Goal: Transaction & Acquisition: Subscribe to service/newsletter

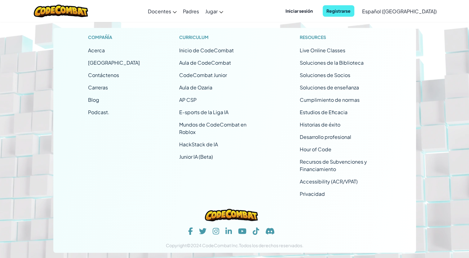
scroll to position [2757, 0]
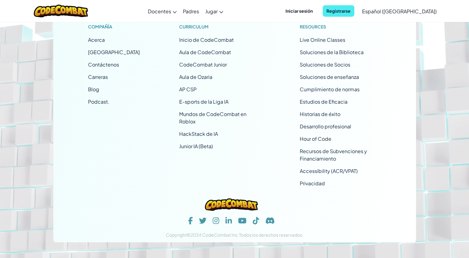
click at [445, 122] on footer "Compañía Acerca Centro de Ayuda Contáctenos Carreras Blog Podcast. Curriculum I…" at bounding box center [234, 95] width 469 height 343
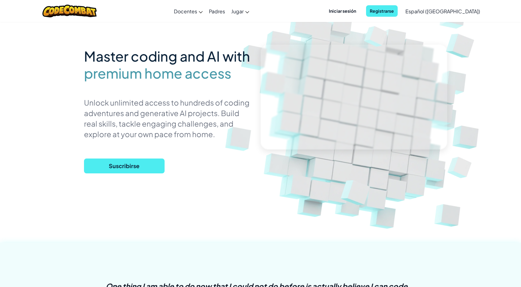
scroll to position [0, 0]
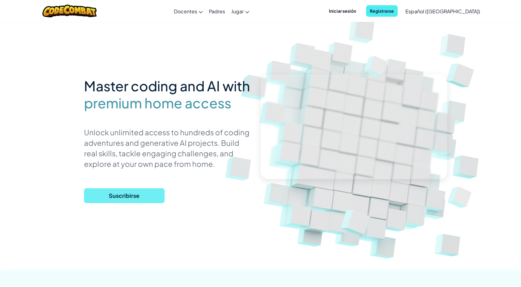
click at [137, 199] on span "Suscribirse" at bounding box center [124, 195] width 81 height 15
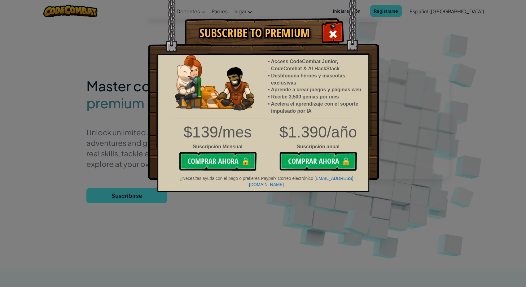
click at [279, 222] on div "Subscribe to Premium Access CodeCombat Junior, CodeCombat & AI HackStack Desblo…" at bounding box center [263, 143] width 526 height 287
click at [435, 37] on div "Subscribe to Premium Access CodeCombat Junior, CodeCombat & AI HackStack Desblo…" at bounding box center [263, 143] width 526 height 287
click at [333, 32] on span at bounding box center [333, 34] width 10 height 10
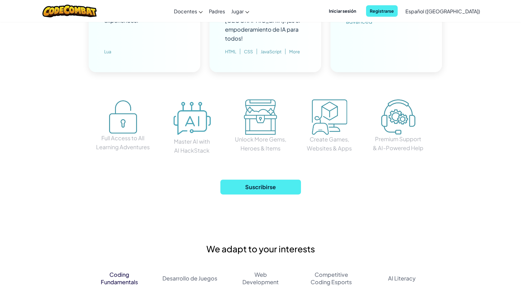
scroll to position [791, 0]
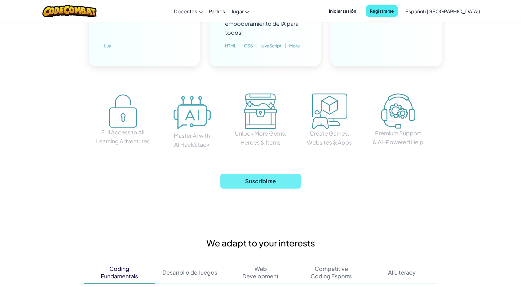
click at [281, 174] on span "Suscribirse" at bounding box center [260, 181] width 81 height 15
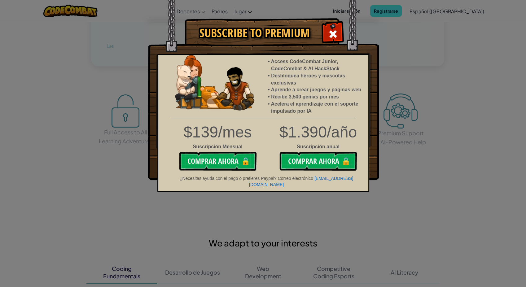
click at [340, 197] on div "Subscribe to Premium Access CodeCombat Junior, CodeCombat & AI HackStack Desblo…" at bounding box center [263, 143] width 526 height 287
click at [336, 34] on span at bounding box center [333, 34] width 10 height 10
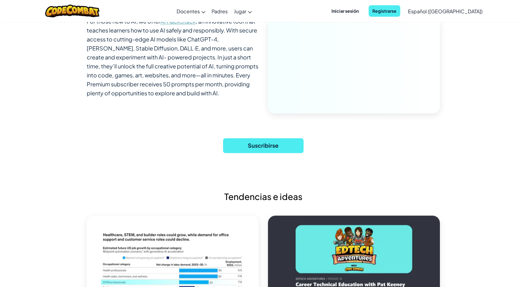
scroll to position [2133, 0]
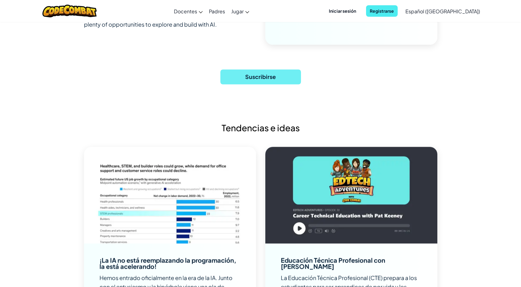
click at [264, 69] on span "Suscribirse" at bounding box center [260, 76] width 81 height 15
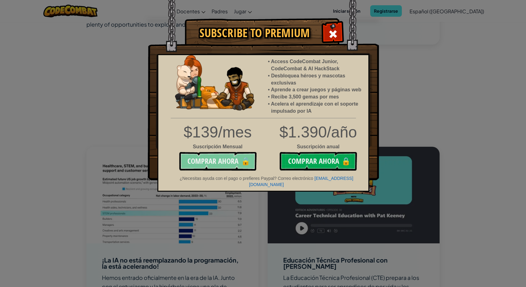
click at [208, 162] on button "Comprar ahora 🔒" at bounding box center [217, 161] width 77 height 19
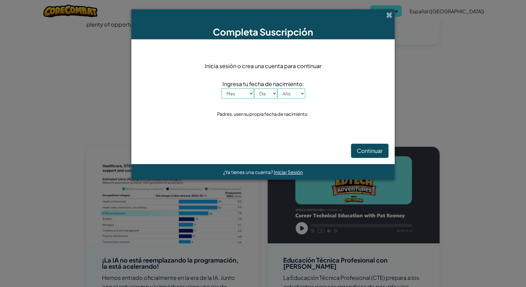
click at [250, 95] on select "Mes Enero Febrero Marzo [PERSON_NAME] Junio [PERSON_NAME] Septiembre Octubre No…" at bounding box center [237, 93] width 33 height 11
select select "10"
click at [221, 88] on select "Mes Enero Febrero Marzo [PERSON_NAME] Junio [PERSON_NAME] Septiembre Octubre No…" at bounding box center [237, 93] width 33 height 11
click at [274, 93] on select "Día 1 2 3 4 5 6 7 8 9 10 11 12 13 14 15 16 17 18 19 20 21 22 23 24 25 26 27 28 …" at bounding box center [265, 93] width 23 height 11
select select "3"
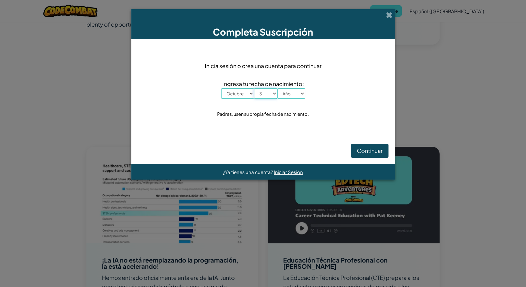
click at [254, 88] on select "Día 1 2 3 4 5 6 7 8 9 10 11 12 13 14 15 16 17 18 19 20 21 22 23 24 25 26 27 28 …" at bounding box center [265, 93] width 23 height 11
click at [301, 93] on select "Año 2025 2024 2023 2022 2021 2020 2019 2018 2017 2016 2015 2014 2013 2012 2011 …" at bounding box center [291, 93] width 28 height 11
select select "2010"
click at [277, 88] on select "Año 2025 2024 2023 2022 2021 2020 2019 2018 2017 2016 2015 2014 2013 2012 2011 …" at bounding box center [291, 93] width 28 height 11
click at [388, 15] on span at bounding box center [389, 15] width 7 height 7
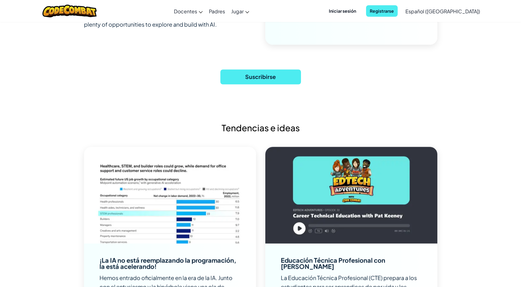
click at [355, 11] on span "Iniciar sesión" at bounding box center [342, 10] width 35 height 11
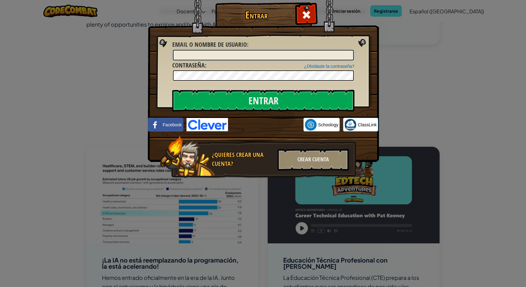
click at [225, 52] on input "Email o Nombre de usuario :" at bounding box center [263, 55] width 181 height 11
click at [190, 53] on input "Email o Nombre de usuario :" at bounding box center [263, 55] width 181 height 11
paste input "[EMAIL_ADDRESS][DOMAIN_NAME]"
type input "[EMAIL_ADDRESS][DOMAIN_NAME]"
click at [238, 99] on input "Entrar" at bounding box center [263, 101] width 182 height 22
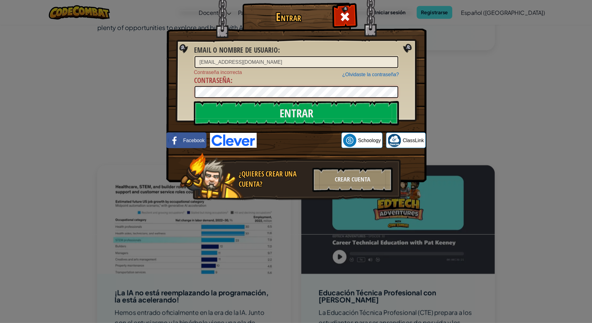
scroll to position [2134, 0]
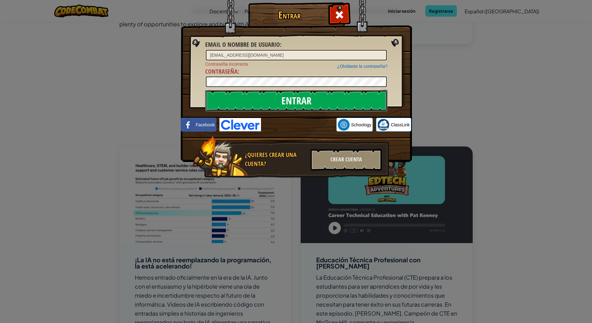
click at [282, 101] on input "Entrar" at bounding box center [296, 101] width 182 height 22
click at [285, 102] on input "Entrar" at bounding box center [296, 101] width 182 height 22
